Goal: Task Accomplishment & Management: Manage account settings

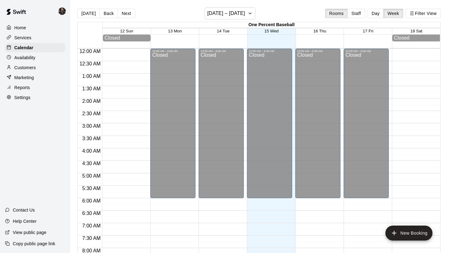
click at [28, 103] on div "Home Services Calendar Availability Customers Marketing Reports Settings Contac…" at bounding box center [35, 126] width 70 height 253
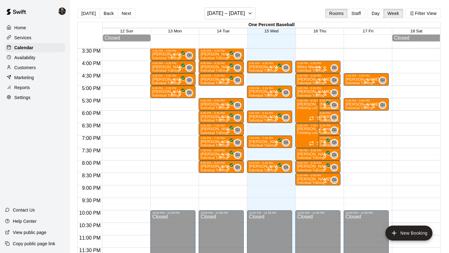
click at [28, 98] on p "Settings" at bounding box center [22, 97] width 16 height 6
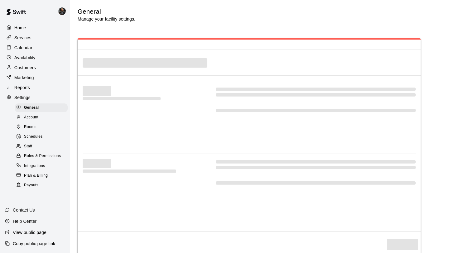
select select "**"
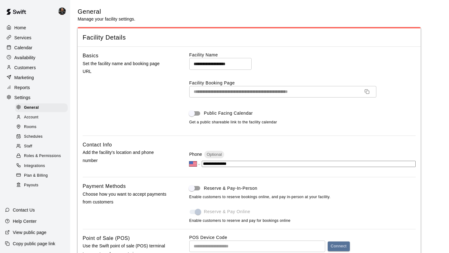
scroll to position [1205, 0]
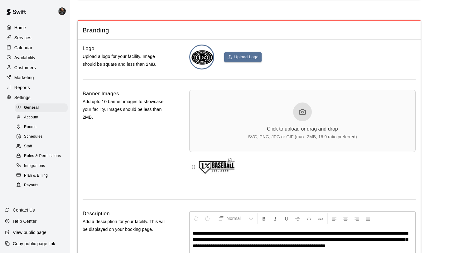
click at [34, 186] on span "Payouts" at bounding box center [31, 185] width 14 height 6
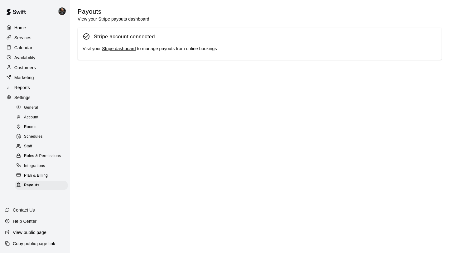
click at [125, 50] on link "Stripe dashboard" at bounding box center [119, 48] width 34 height 5
click at [20, 50] on p "Calendar" at bounding box center [23, 48] width 18 height 6
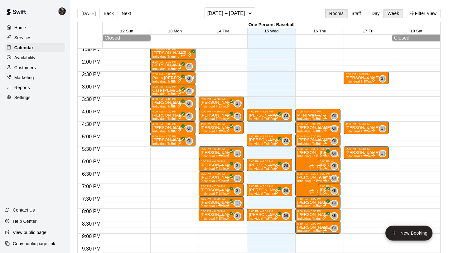
scroll to position [338, 0]
